Goal: Task Accomplishment & Management: Manage account settings

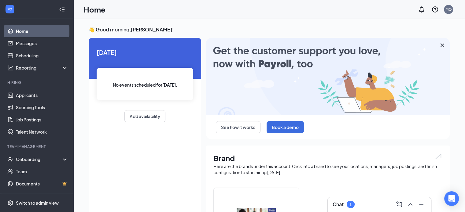
click at [370, 205] on div "Chat 1" at bounding box center [380, 205] width 94 height 10
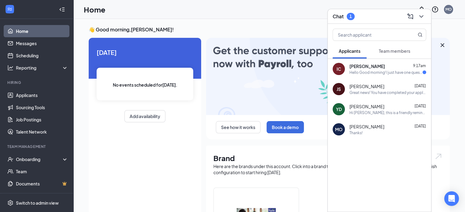
click at [366, 72] on div "Hello Good morning! I just have one question. Are you still reviewing applicati…" at bounding box center [385, 72] width 73 height 5
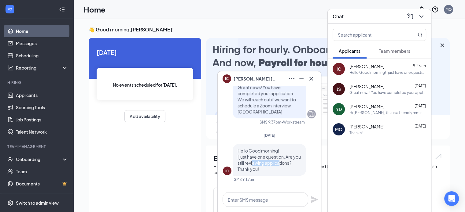
drag, startPoint x: 262, startPoint y: 164, endPoint x: 289, endPoint y: 164, distance: 27.8
click at [289, 164] on span "Hello Good morning! I just have one question. Are you still reviewing applicati…" at bounding box center [269, 160] width 63 height 24
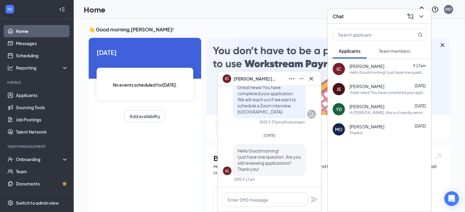
click at [293, 164] on span "Hello Good morning! I just have one question. Are you still reviewing applicati…" at bounding box center [269, 160] width 63 height 24
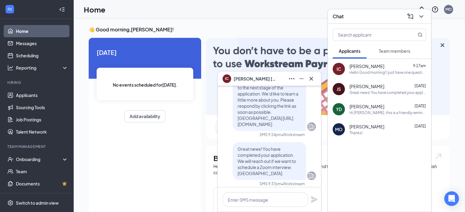
scroll to position [-61, 0]
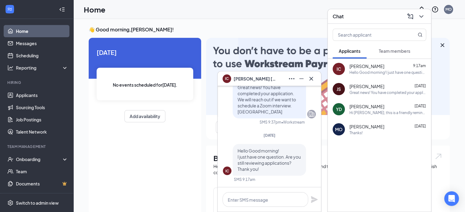
click at [275, 76] on div "IC [PERSON_NAME]" at bounding box center [270, 79] width 94 height 10
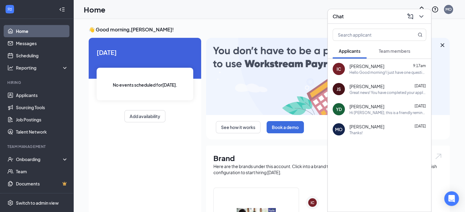
scroll to position [0, 0]
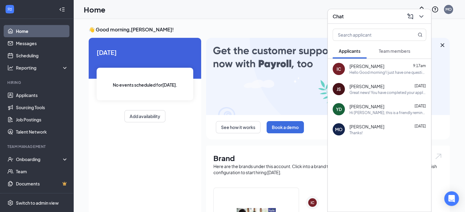
click at [367, 9] on div "Chat" at bounding box center [379, 16] width 103 height 15
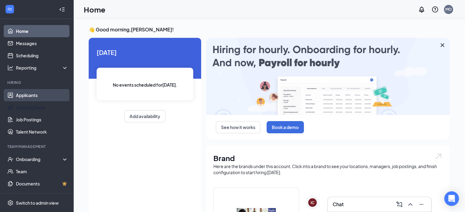
click at [43, 90] on link "Applicants" at bounding box center [42, 95] width 52 height 12
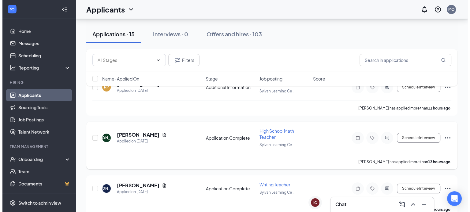
scroll to position [61, 0]
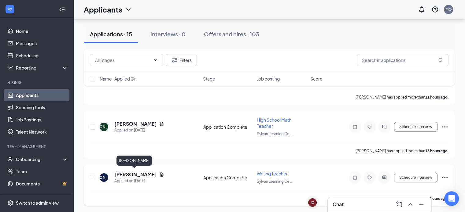
click at [118, 172] on h5 "[PERSON_NAME]" at bounding box center [135, 174] width 42 height 7
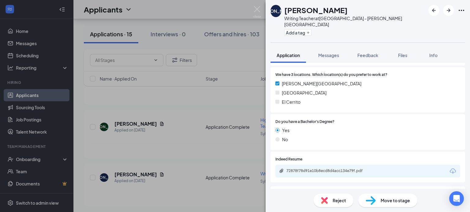
scroll to position [245, 0]
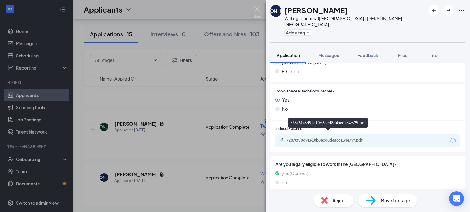
click at [314, 138] on div "72878f78d91e10b8ecd8d4acc134e79f.pdf" at bounding box center [329, 140] width 86 height 5
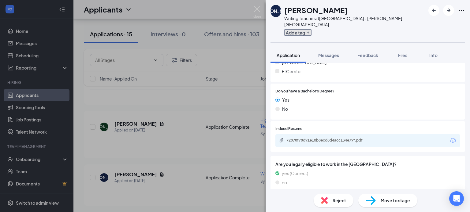
click at [308, 31] on icon "Plus" at bounding box center [308, 33] width 4 height 4
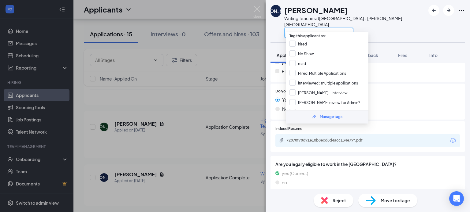
click at [310, 28] on input "text" at bounding box center [318, 33] width 69 height 10
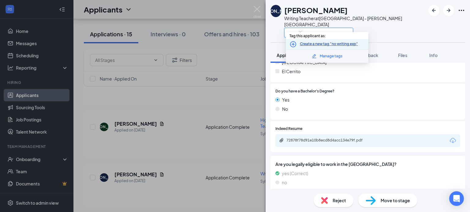
type input "no writing exp"
click at [306, 44] on link "Create a new tag "no writing exp"" at bounding box center [329, 44] width 58 height 6
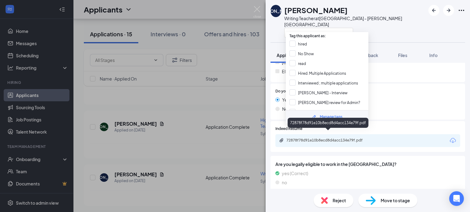
click at [350, 138] on div "72878f78d91e10b8ecd8d4acc134e79f.pdf" at bounding box center [329, 140] width 86 height 5
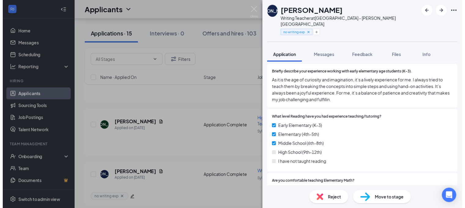
scroll to position [581, 0]
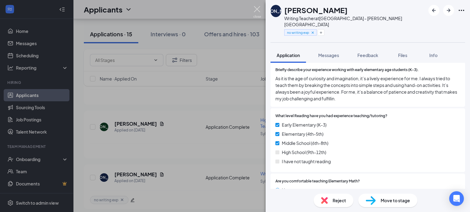
click at [257, 10] on img at bounding box center [257, 12] width 8 height 12
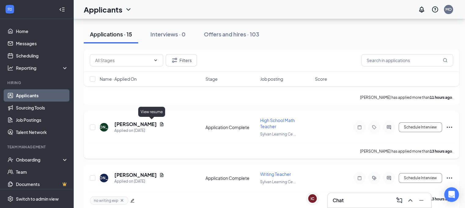
click at [133, 122] on h5 "[PERSON_NAME]" at bounding box center [135, 124] width 42 height 7
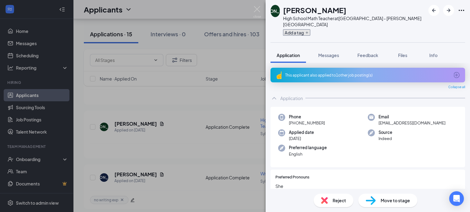
click at [306, 29] on button "Add a tag" at bounding box center [296, 32] width 27 height 6
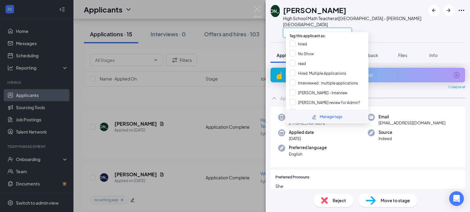
click at [302, 28] on input "text" at bounding box center [317, 33] width 69 height 10
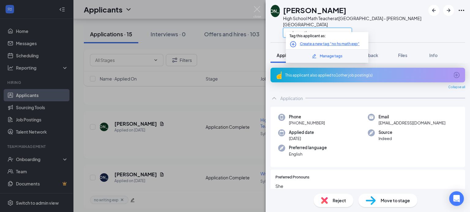
type input "no hs math exp"
drag, startPoint x: 317, startPoint y: 37, endPoint x: 316, endPoint y: 43, distance: 5.9
click at [316, 38] on span "Tag this applicant as:" at bounding box center [307, 34] width 44 height 9
click at [316, 43] on link "Create a new tag "no hs math exp"" at bounding box center [330, 44] width 60 height 6
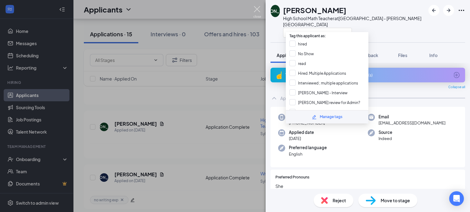
click at [258, 8] on img at bounding box center [257, 12] width 8 height 12
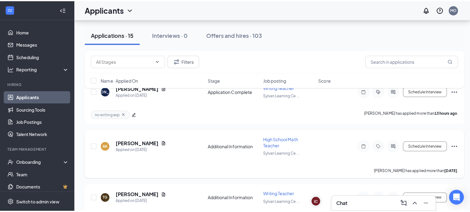
scroll to position [153, 0]
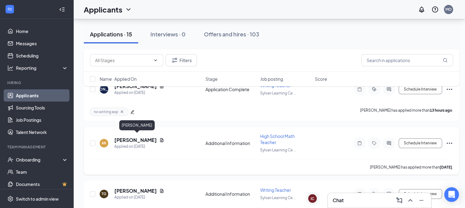
click at [149, 137] on h5 "[PERSON_NAME]" at bounding box center [135, 140] width 42 height 7
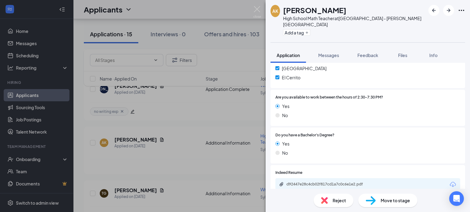
scroll to position [214, 0]
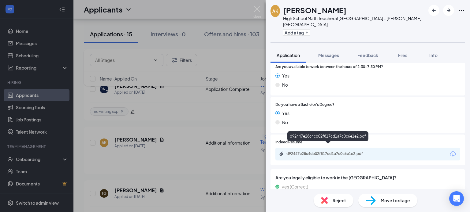
click at [321, 152] on div "d92447e28c4cb02f817cd1a7c0c6e1e2.pdf" at bounding box center [329, 154] width 86 height 5
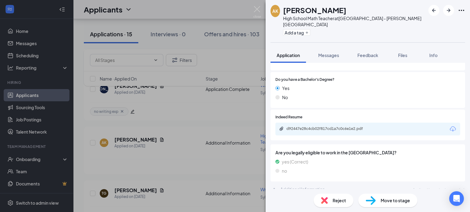
scroll to position [237, 0]
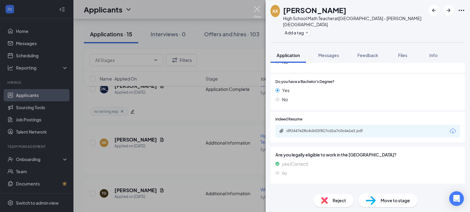
click at [259, 6] on img at bounding box center [257, 12] width 8 height 12
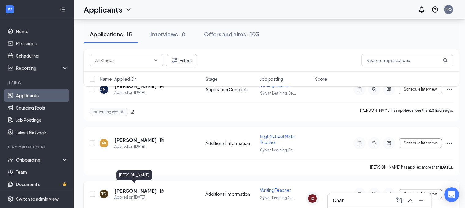
click at [120, 187] on h5 "[PERSON_NAME]" at bounding box center [135, 190] width 42 height 7
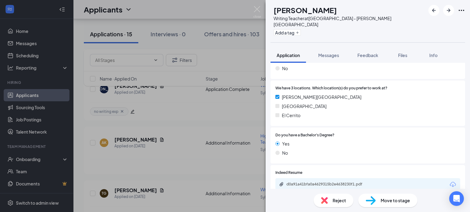
scroll to position [214, 0]
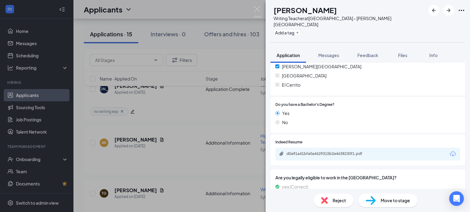
click at [329, 152] on div "d0a91a41bfa0a4629315b2e4638230f1.pdf" at bounding box center [328, 155] width 99 height 6
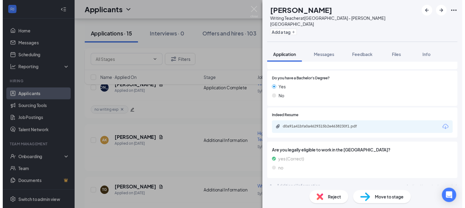
scroll to position [237, 0]
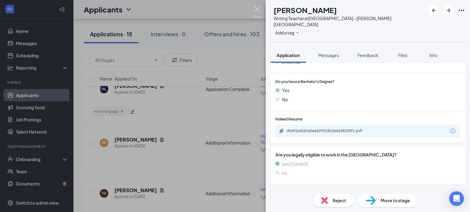
click at [257, 9] on img at bounding box center [257, 12] width 8 height 12
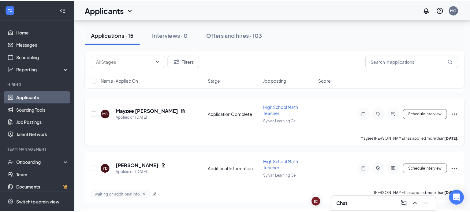
scroll to position [275, 0]
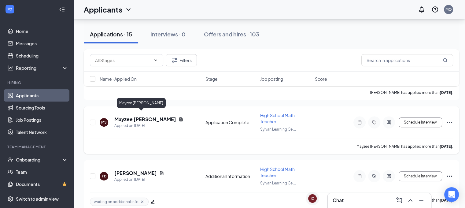
click at [145, 116] on h5 "Mayzee [PERSON_NAME]" at bounding box center [145, 119] width 62 height 7
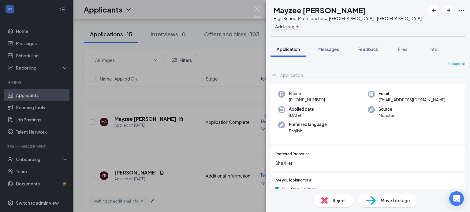
click at [324, 203] on img at bounding box center [324, 200] width 7 height 7
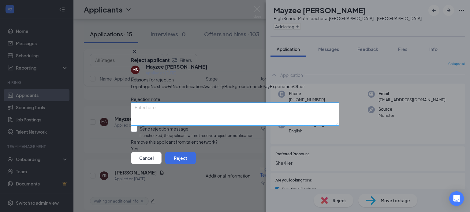
click at [159, 123] on textarea at bounding box center [235, 114] width 208 height 23
type textarea "position has been filled"
click at [168, 139] on input "Send rejection message If unchecked, the applicant will not receive a rejection…" at bounding box center [192, 132] width 123 height 13
checkbox input "true"
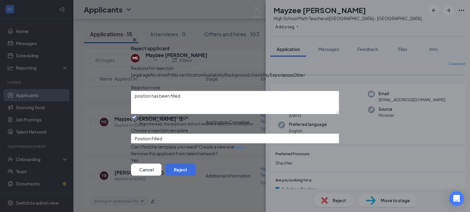
scroll to position [31, 0]
click at [196, 176] on button "Reject" at bounding box center [180, 170] width 31 height 12
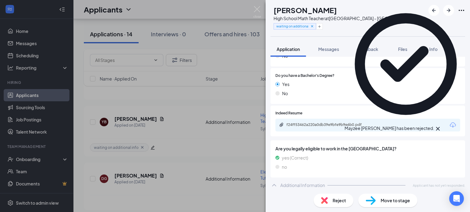
scroll to position [239, 0]
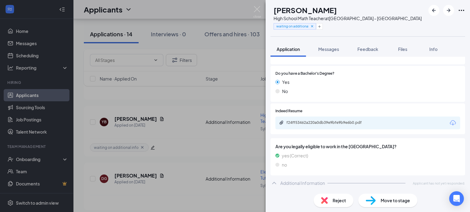
click at [337, 205] on div "Reject" at bounding box center [333, 200] width 40 height 13
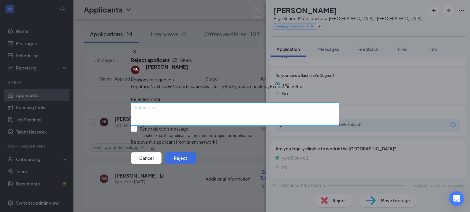
click at [184, 121] on textarea at bounding box center [235, 114] width 208 height 23
click at [189, 123] on textarea "position has b" at bounding box center [235, 114] width 208 height 23
type textarea "position has been filled"
click at [185, 139] on input "Send rejection message If unchecked, the applicant will not receive a rejection…" at bounding box center [192, 132] width 123 height 13
checkbox input "true"
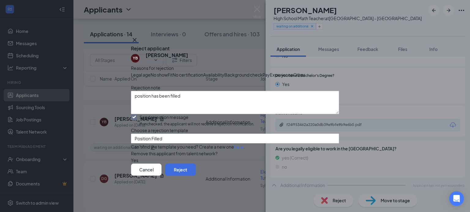
scroll to position [47, 0]
click at [196, 176] on button "Reject" at bounding box center [180, 170] width 31 height 12
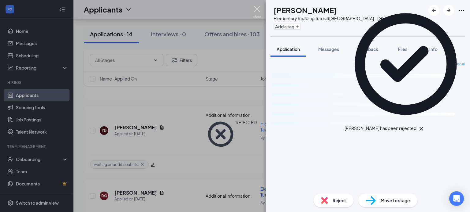
click at [258, 7] on img at bounding box center [257, 12] width 8 height 12
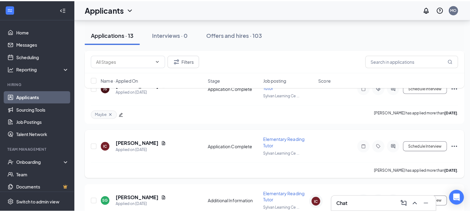
scroll to position [459, 0]
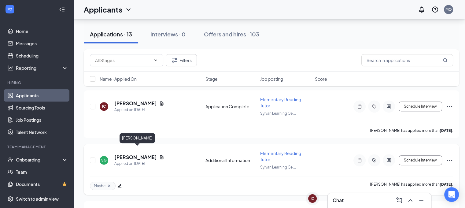
click at [132, 154] on h5 "[PERSON_NAME]" at bounding box center [135, 157] width 42 height 7
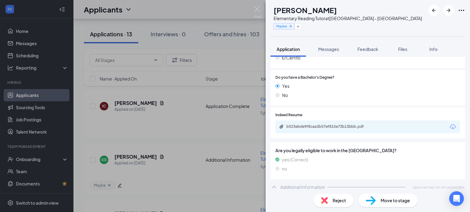
scroll to position [256, 0]
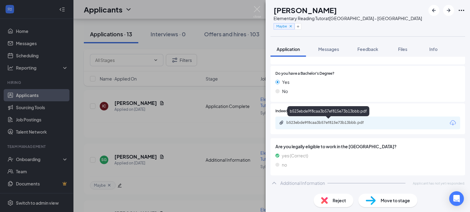
click at [343, 126] on div "b523ebde9f8caa3b57ef815e73b13bbb.pdf" at bounding box center [328, 123] width 99 height 6
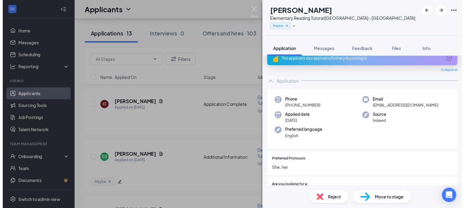
scroll to position [0, 0]
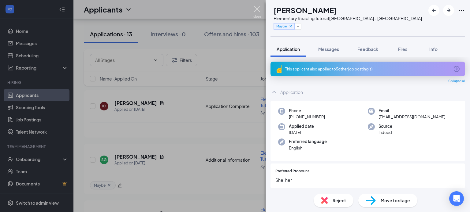
click at [256, 10] on img at bounding box center [257, 12] width 8 height 12
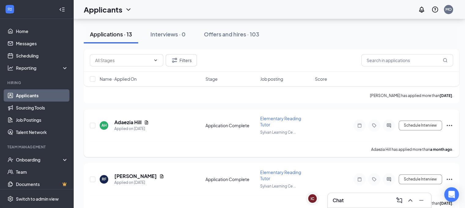
scroll to position [604, 0]
click at [241, 33] on div "Offers and hires · 103" at bounding box center [231, 34] width 55 height 8
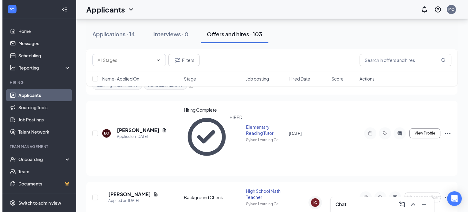
scroll to position [288, 0]
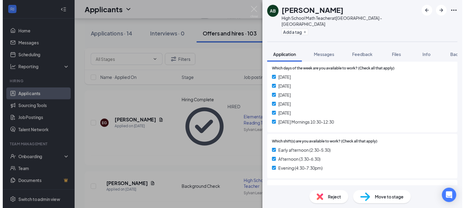
scroll to position [428, 0]
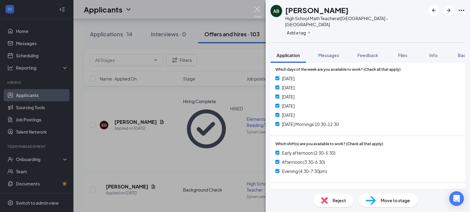
click at [256, 13] on img at bounding box center [257, 12] width 8 height 12
